Goal: Find specific page/section: Find specific page/section

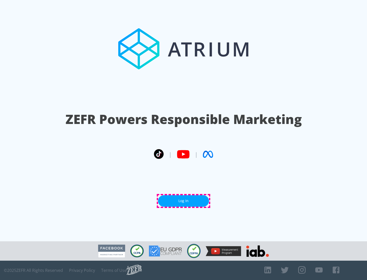
click at [184, 201] on link "Log In" at bounding box center [183, 200] width 51 height 11
